Goal: Task Accomplishment & Management: Complete application form

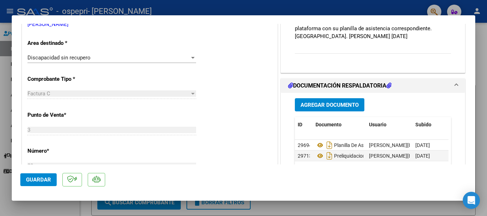
scroll to position [153, 0]
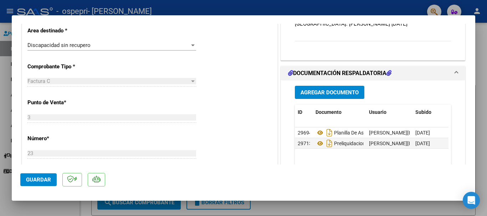
click at [342, 70] on h1 "DOCUMENTACIÓN RESPALDATORIA" at bounding box center [339, 73] width 103 height 9
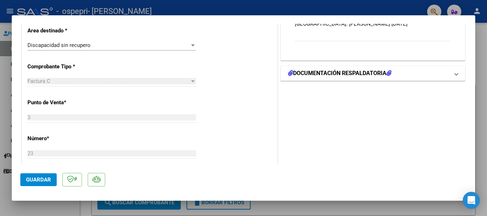
click at [342, 70] on h1 "DOCUMENTACIÓN RESPALDATORIA" at bounding box center [339, 73] width 103 height 9
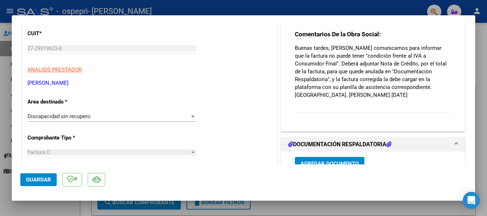
scroll to position [117, 0]
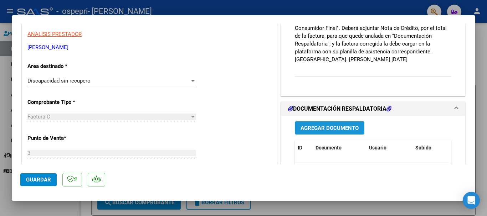
click at [326, 128] on span "Agregar Documento" at bounding box center [329, 128] width 58 height 6
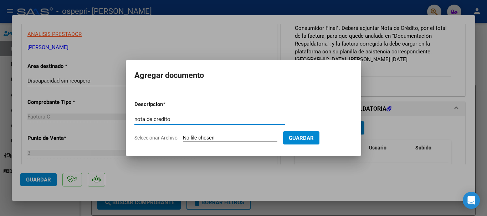
type input "nota de credito"
click at [193, 136] on input "Seleccionar Archivo" at bounding box center [230, 138] width 94 height 7
type input "C:\fakepath\27299196238_013_00003_00000003.pdf"
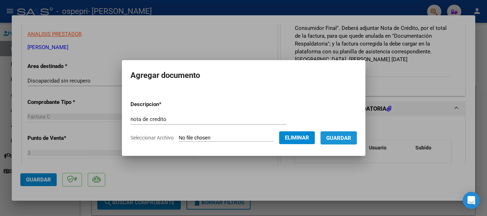
click at [351, 139] on span "Guardar" at bounding box center [338, 138] width 25 height 6
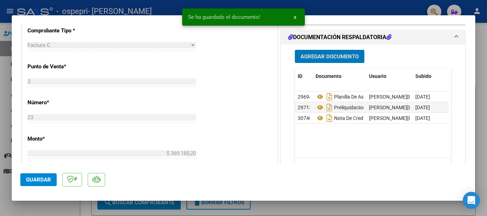
scroll to position [189, 0]
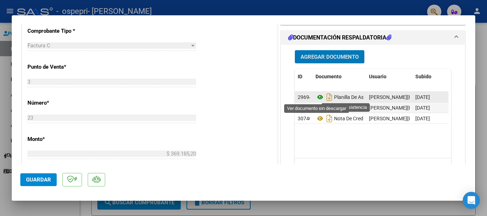
click at [319, 97] on icon at bounding box center [319, 97] width 9 height 9
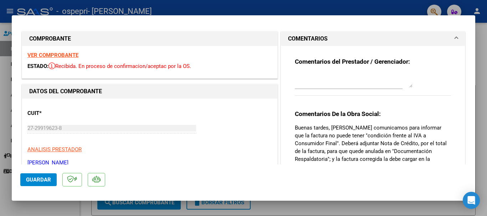
scroll to position [0, 0]
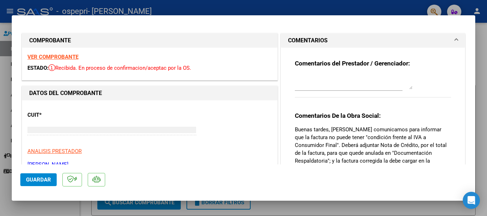
type input "$ 0,00"
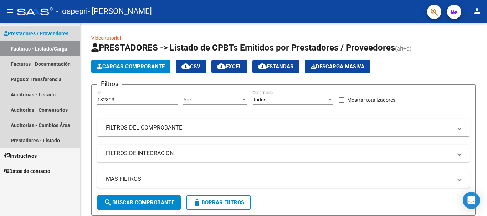
click at [51, 50] on link "Facturas - Listado/Carga" at bounding box center [39, 48] width 79 height 15
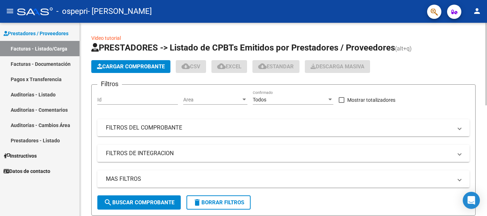
click at [145, 62] on button "Cargar Comprobante" at bounding box center [130, 66] width 79 height 13
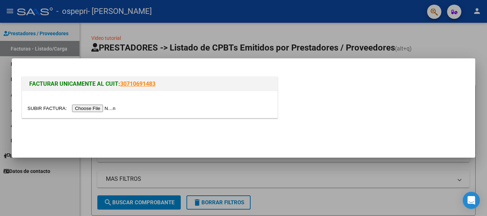
click at [94, 108] on input "file" at bounding box center [72, 108] width 90 height 7
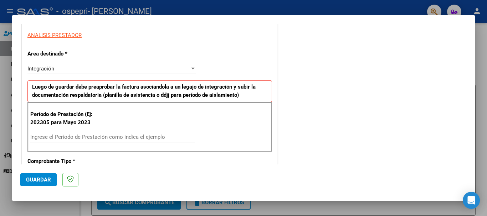
scroll to position [143, 0]
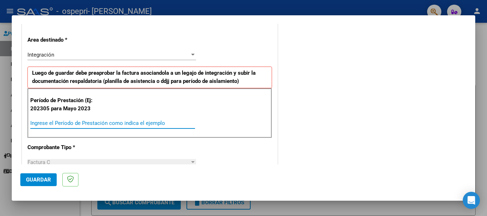
click at [52, 124] on input "Ingrese el Período de Prestación como indica el ejemplo" at bounding box center [112, 123] width 165 height 6
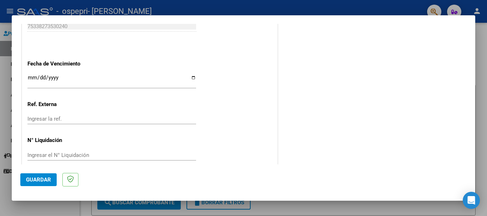
scroll to position [473, 0]
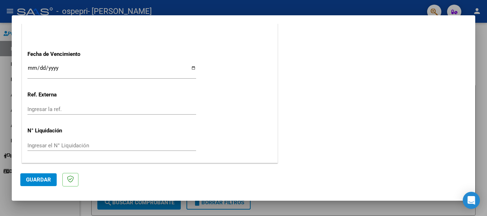
type input "202507"
click at [43, 180] on span "Guardar" at bounding box center [38, 180] width 25 height 6
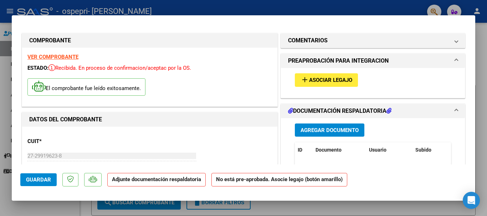
click at [335, 82] on span "Asociar Legajo" at bounding box center [330, 80] width 43 height 6
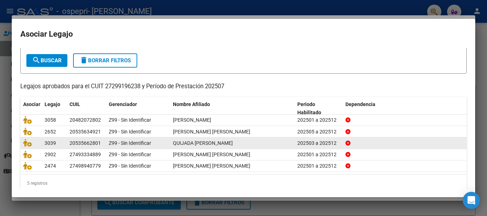
scroll to position [47, 0]
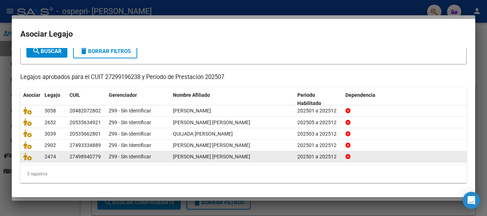
click at [73, 158] on div "27498940779" at bounding box center [84, 157] width 31 height 8
click at [27, 155] on icon at bounding box center [27, 157] width 9 height 8
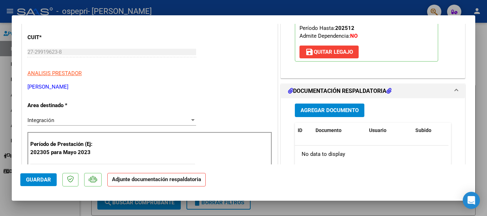
scroll to position [107, 0]
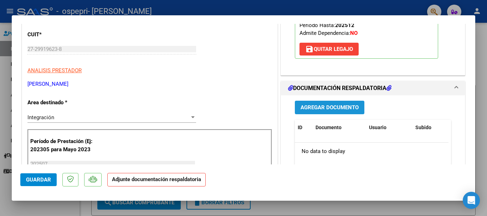
click at [334, 109] on span "Agregar Documento" at bounding box center [329, 108] width 58 height 6
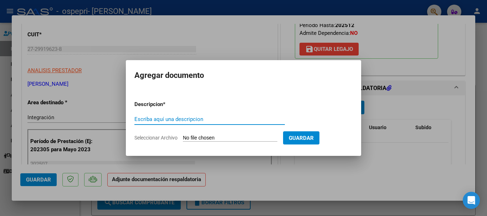
click at [192, 120] on input "Escriba aquí una descripcion" at bounding box center [209, 119] width 150 height 6
type input "asistencia"
click at [219, 140] on input "Seleccionar Archivo" at bounding box center [230, 138] width 94 height 7
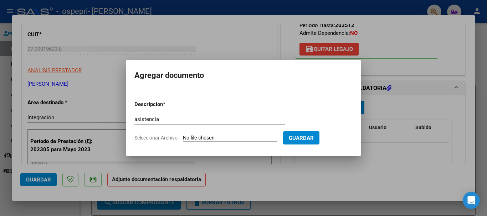
type input "C:\fakepath\[PERSON_NAME].pdf"
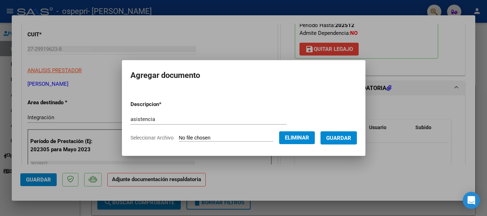
click at [340, 136] on span "Guardar" at bounding box center [338, 138] width 25 height 6
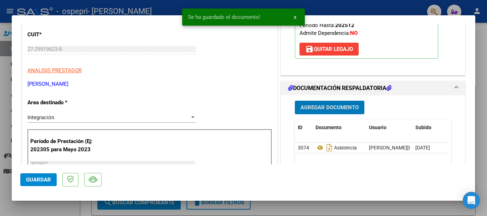
click at [331, 107] on span "Agregar Documento" at bounding box center [329, 108] width 58 height 6
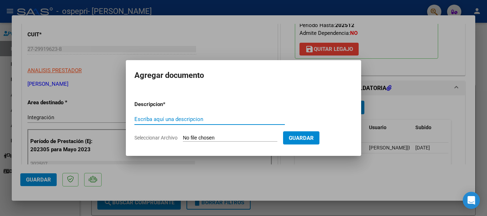
click at [177, 120] on input "Escriba aquí una descripcion" at bounding box center [209, 119] width 150 height 6
type input "preliquidacion"
click at [193, 136] on input "Seleccionar Archivo" at bounding box center [230, 138] width 94 height 7
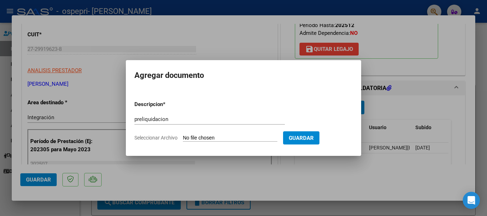
type input "C:\fakepath\PRELIQUIDACION [PERSON_NAME].pdf"
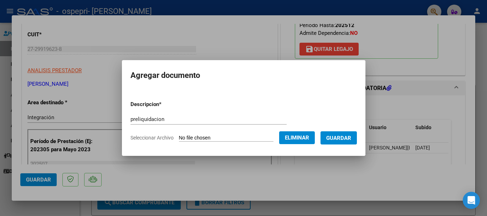
click at [336, 140] on span "Guardar" at bounding box center [338, 138] width 25 height 6
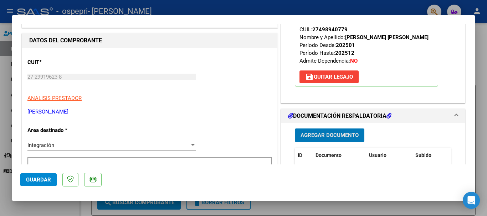
scroll to position [143, 0]
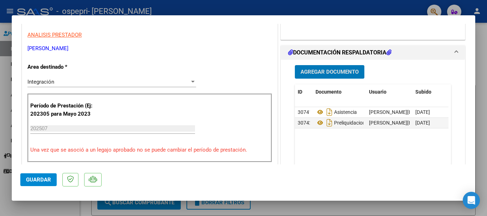
click at [45, 181] on span "Guardar" at bounding box center [38, 180] width 25 height 6
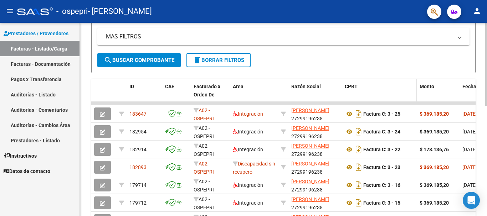
drag, startPoint x: 420, startPoint y: 103, endPoint x: 345, endPoint y: 101, distance: 74.5
click at [345, 101] on div "ID CAE Facturado x Orden De Area Razón Social CPBT Monto Fecha Cpbt Días desde …" at bounding box center [283, 191] width 384 height 225
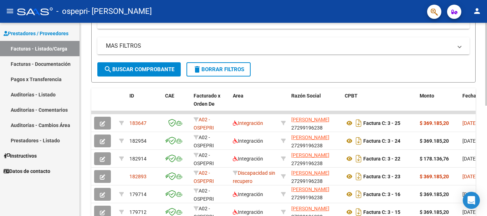
scroll to position [116, 0]
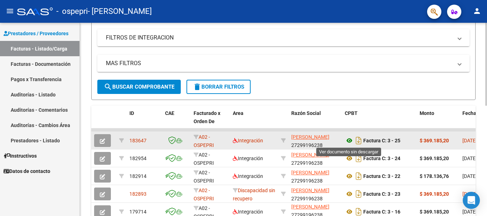
click at [346, 140] on icon at bounding box center [349, 140] width 9 height 9
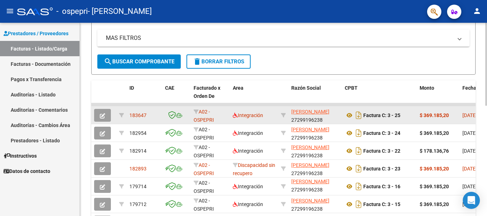
scroll to position [151, 0]
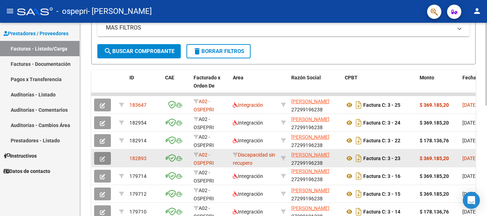
click at [108, 161] on button "button" at bounding box center [102, 158] width 17 height 13
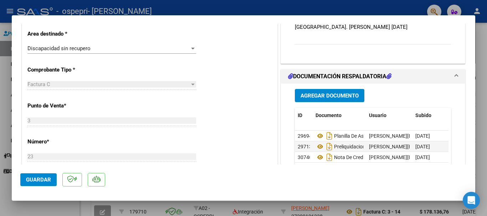
scroll to position [178, 0]
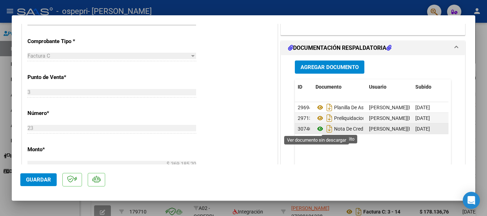
click at [317, 128] on icon at bounding box center [319, 129] width 9 height 9
